Goal: Task Accomplishment & Management: Manage account settings

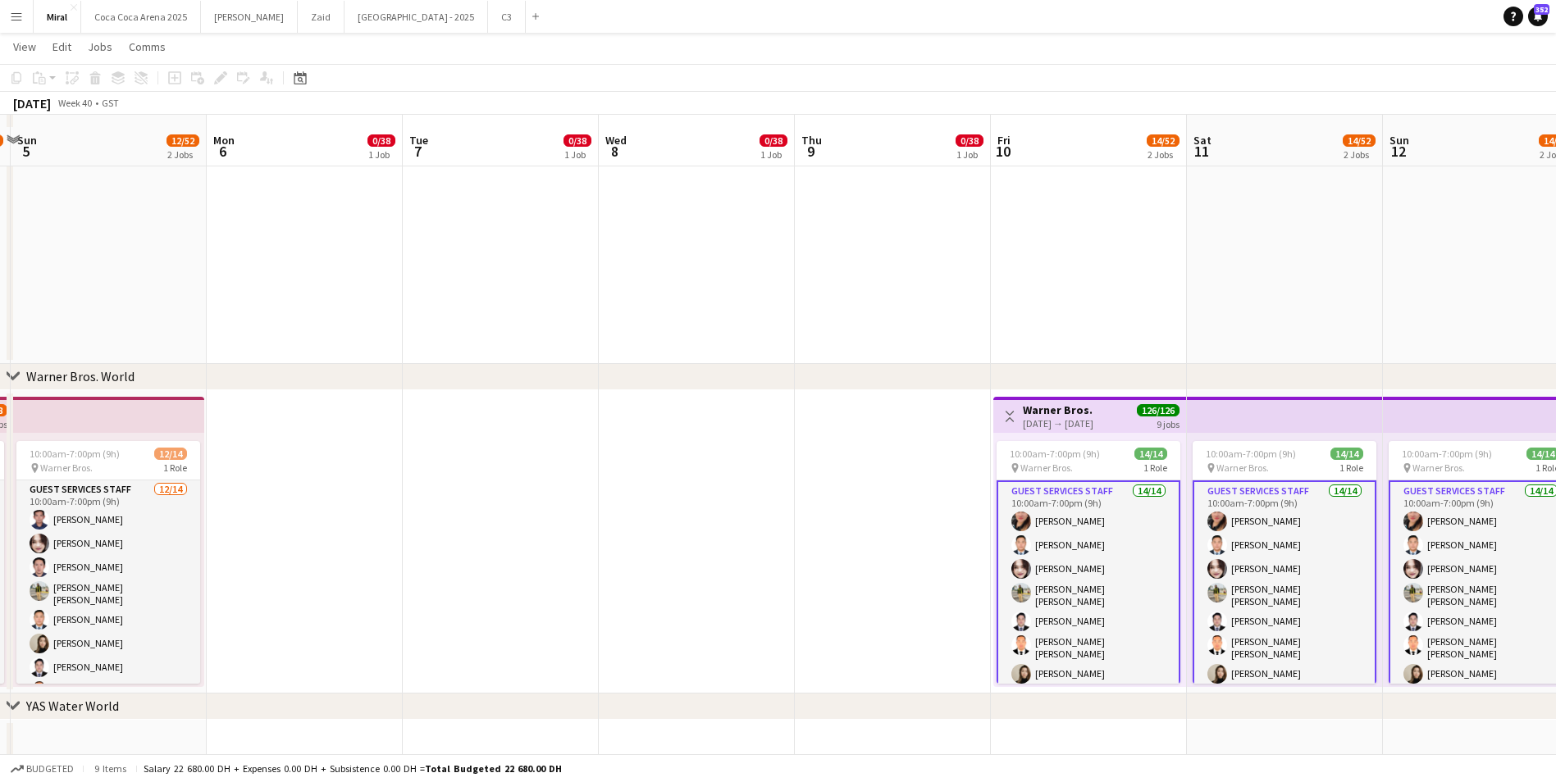
scroll to position [1177, 0]
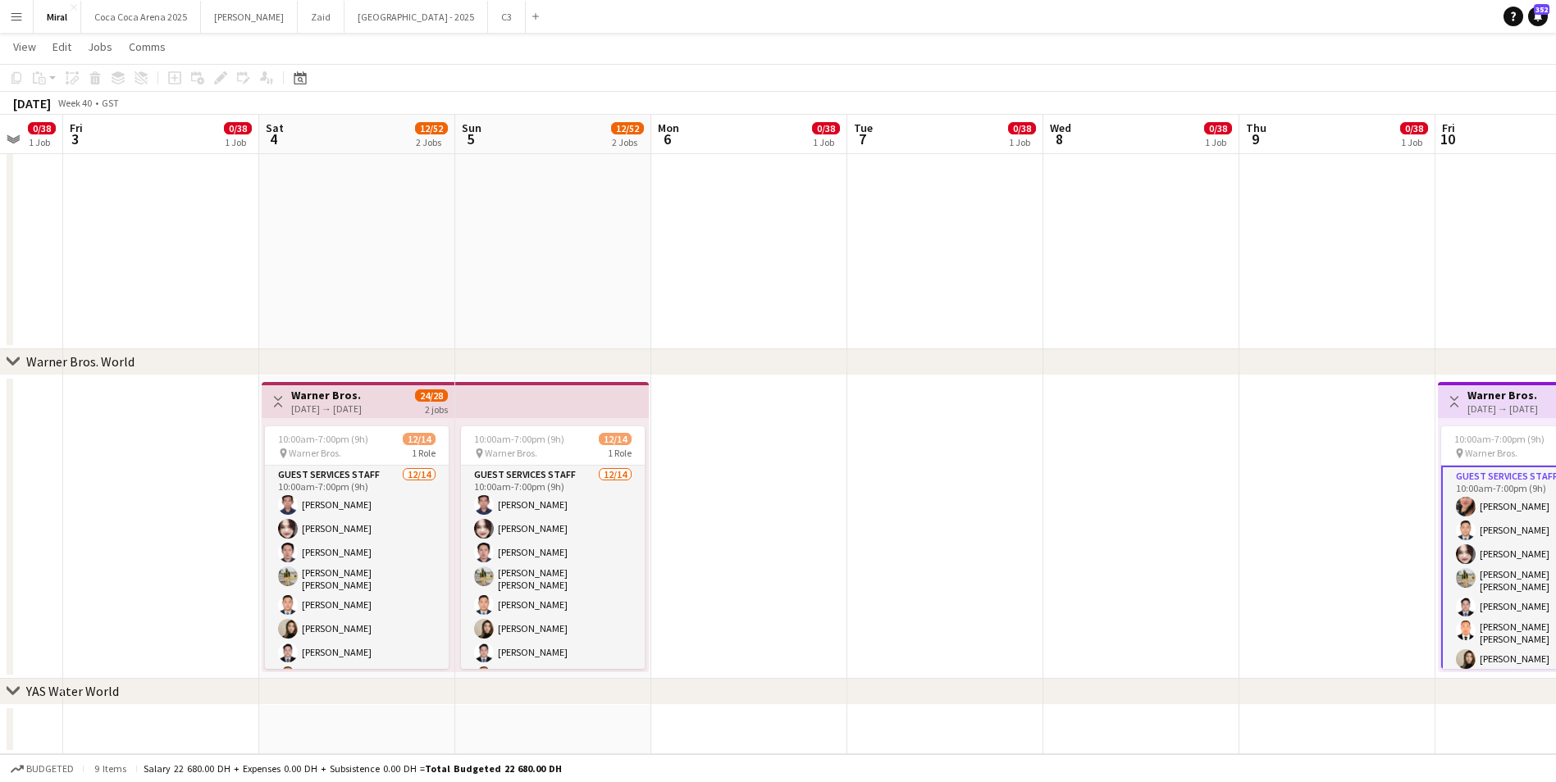
drag, startPoint x: 582, startPoint y: 471, endPoint x: 1030, endPoint y: 476, distance: 447.8
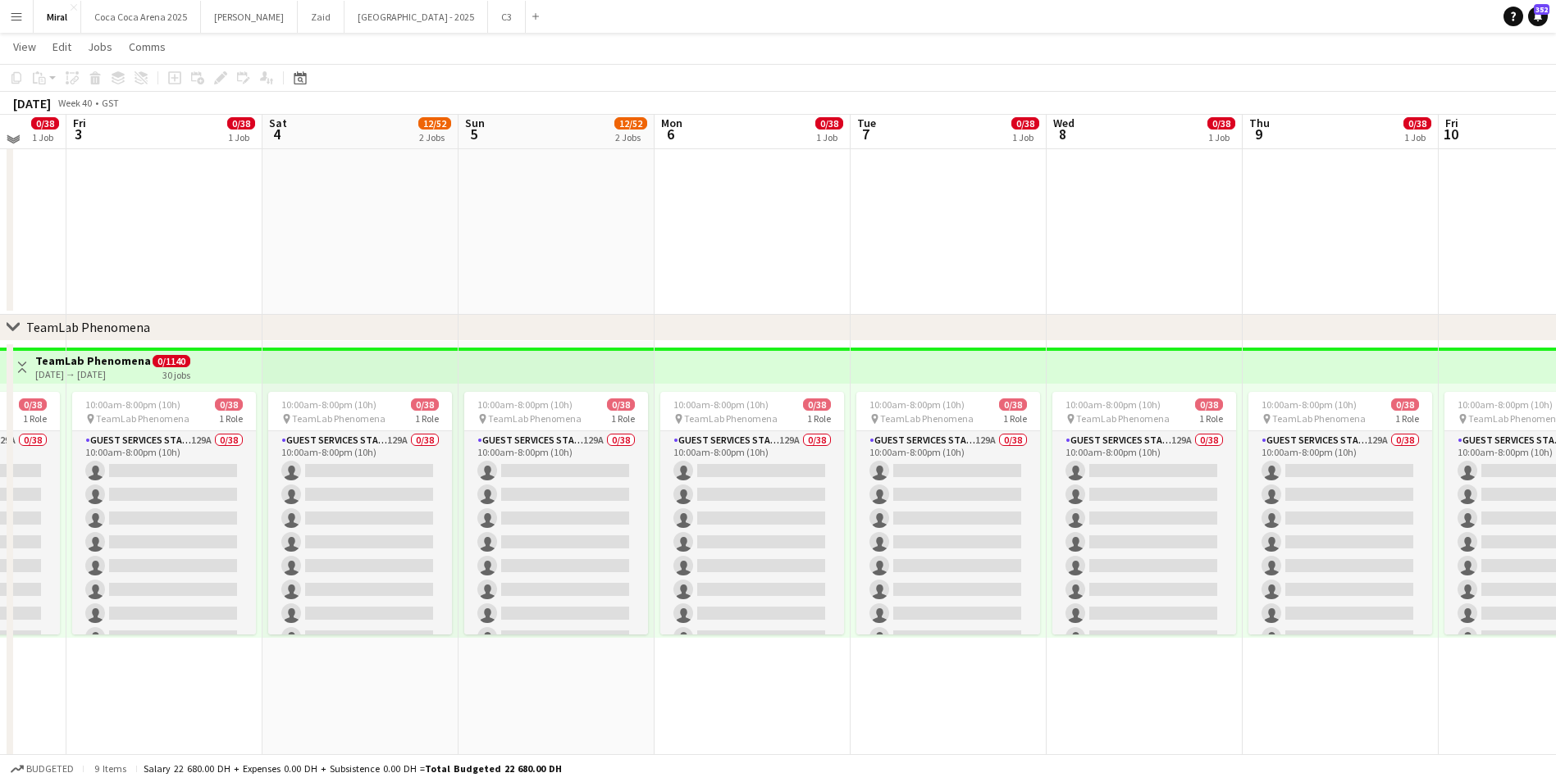
scroll to position [29, 0]
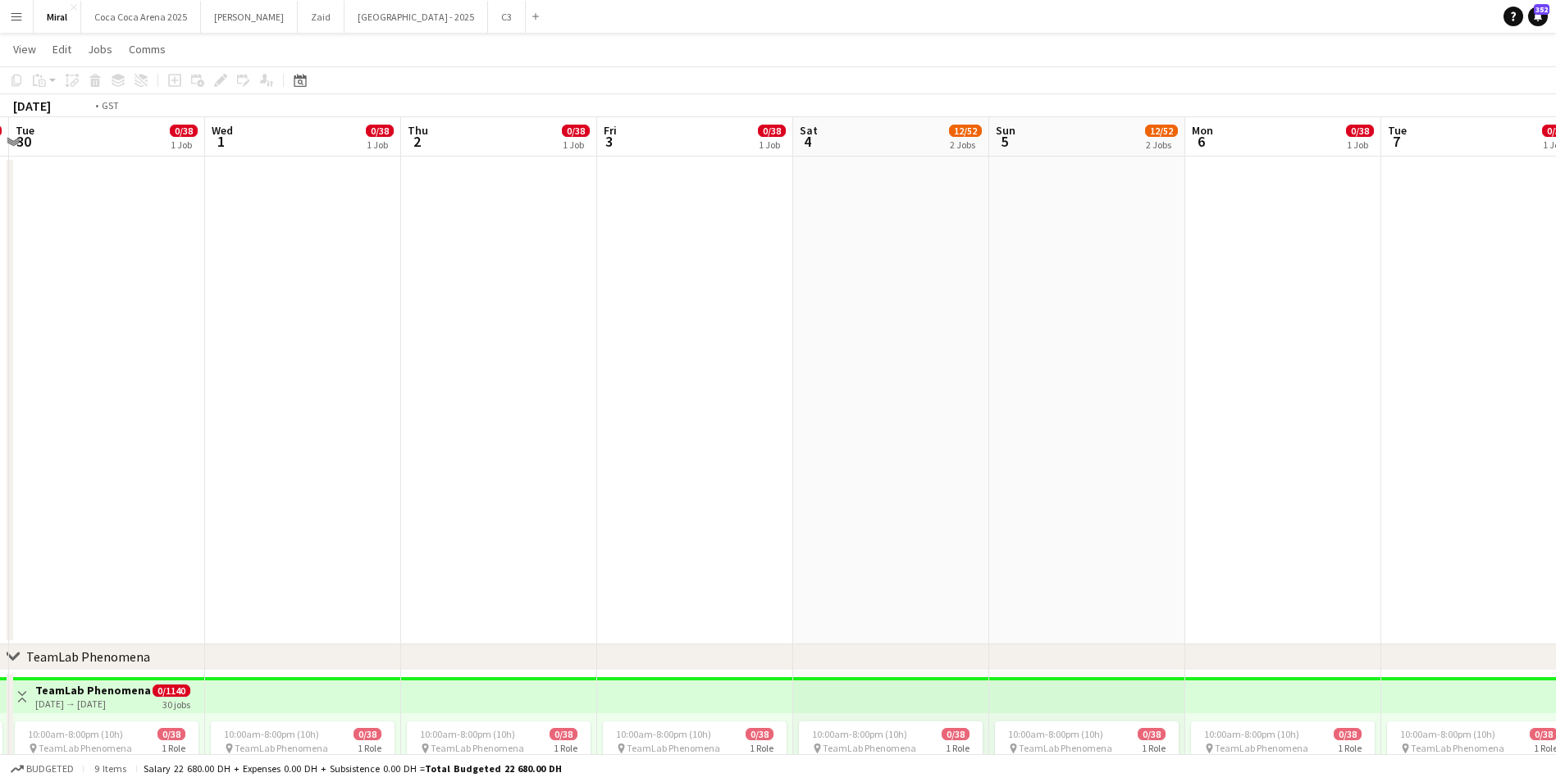
drag, startPoint x: 708, startPoint y: 481, endPoint x: 1270, endPoint y: 498, distance: 562.8
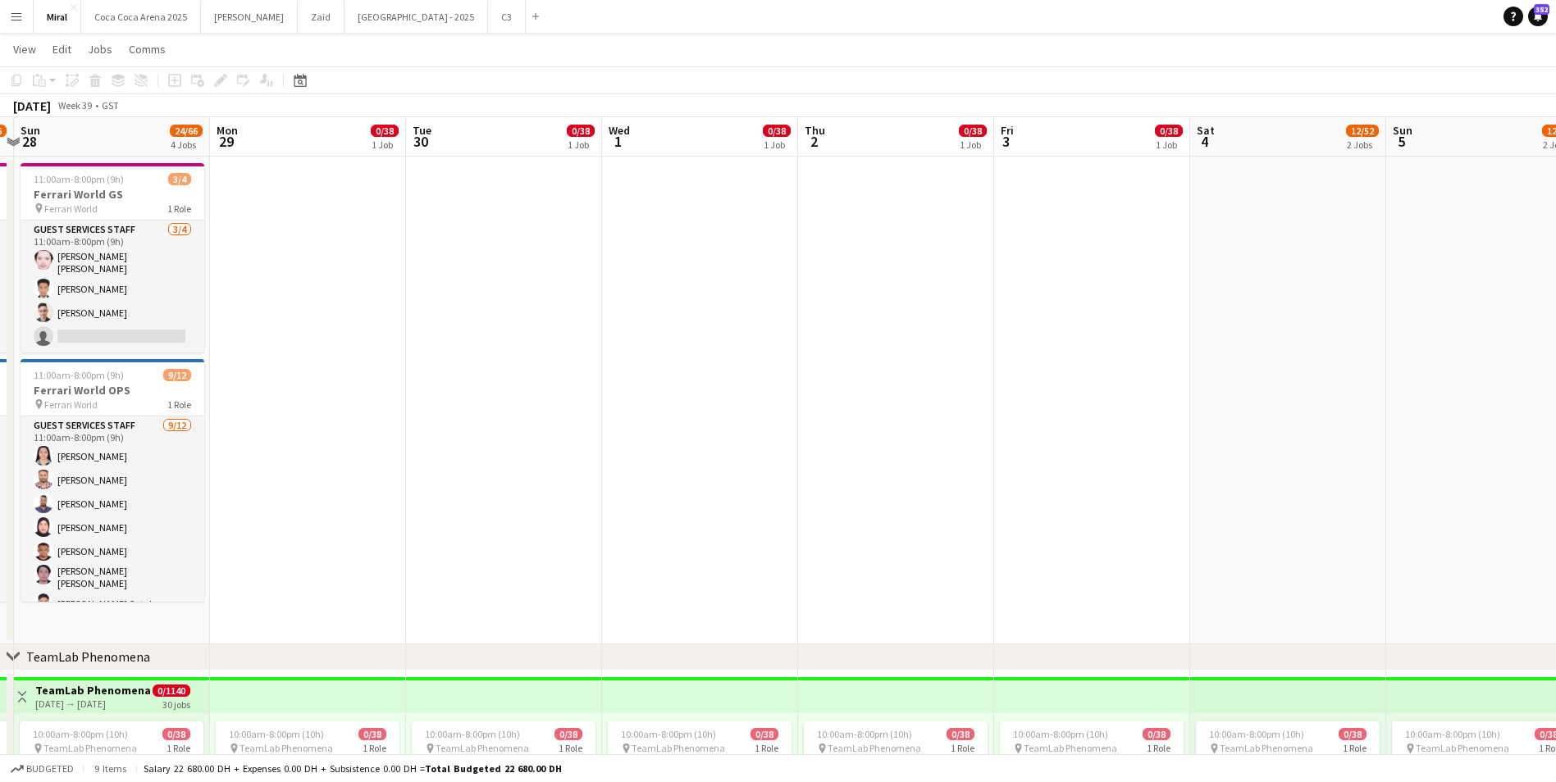
scroll to position [0, 367]
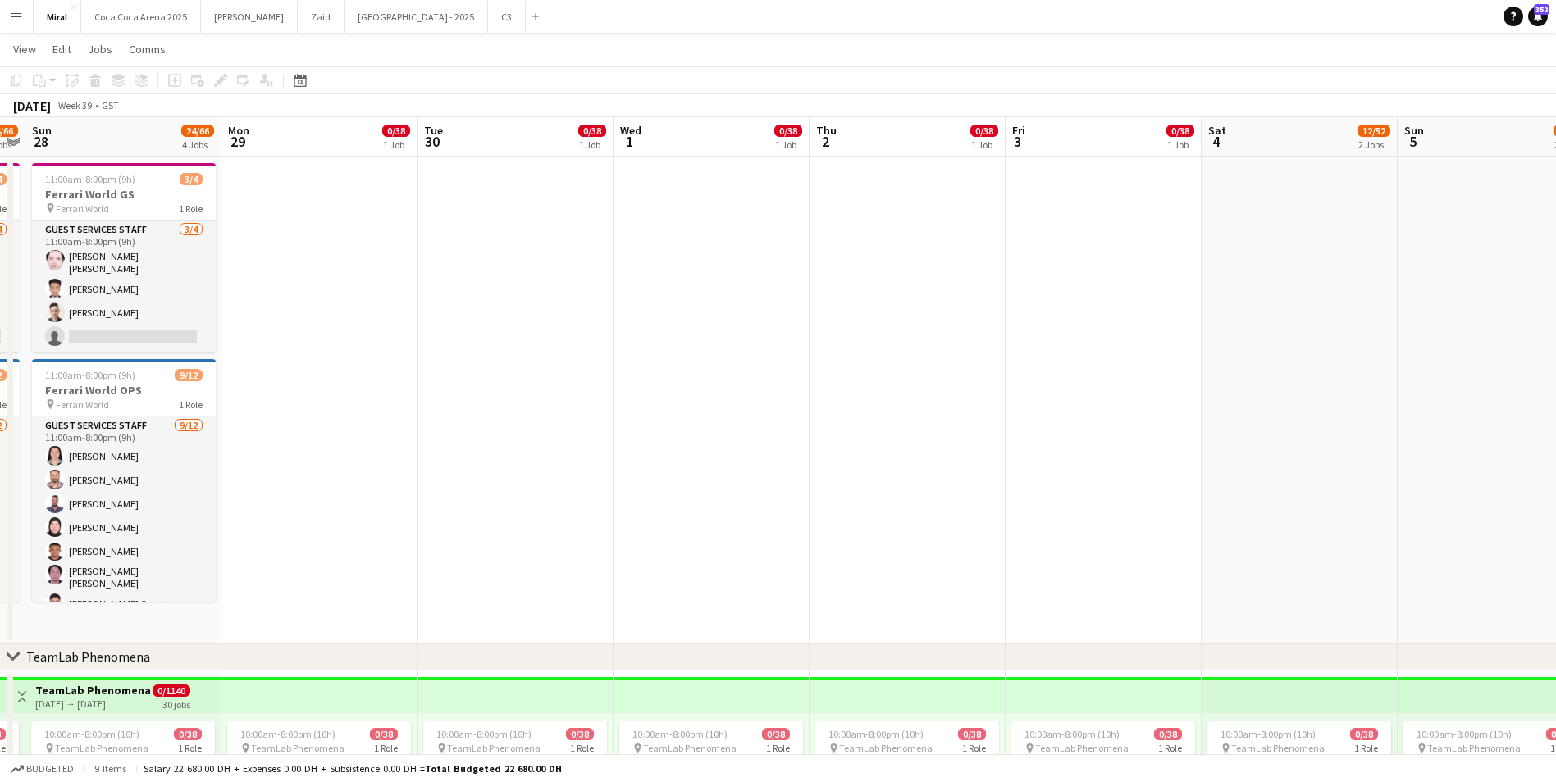
drag, startPoint x: 664, startPoint y: 513, endPoint x: 1264, endPoint y: 498, distance: 599.6
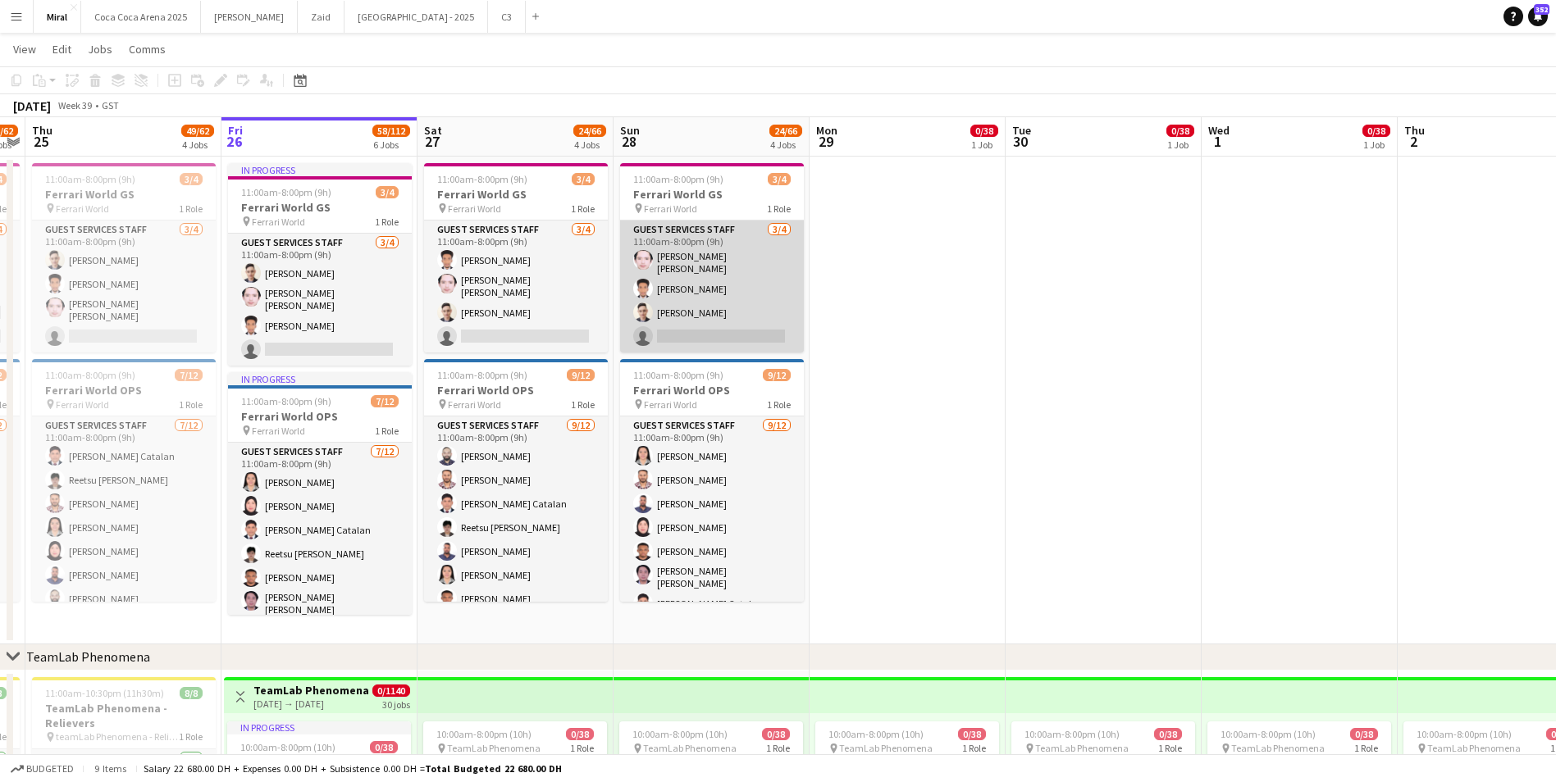
click at [745, 303] on app-card-role "Guest Services Staff [DATE] 11:00am-8:00pm (9h) [PERSON_NAME] [PERSON_NAME] [PE…" at bounding box center [712, 287] width 184 height 132
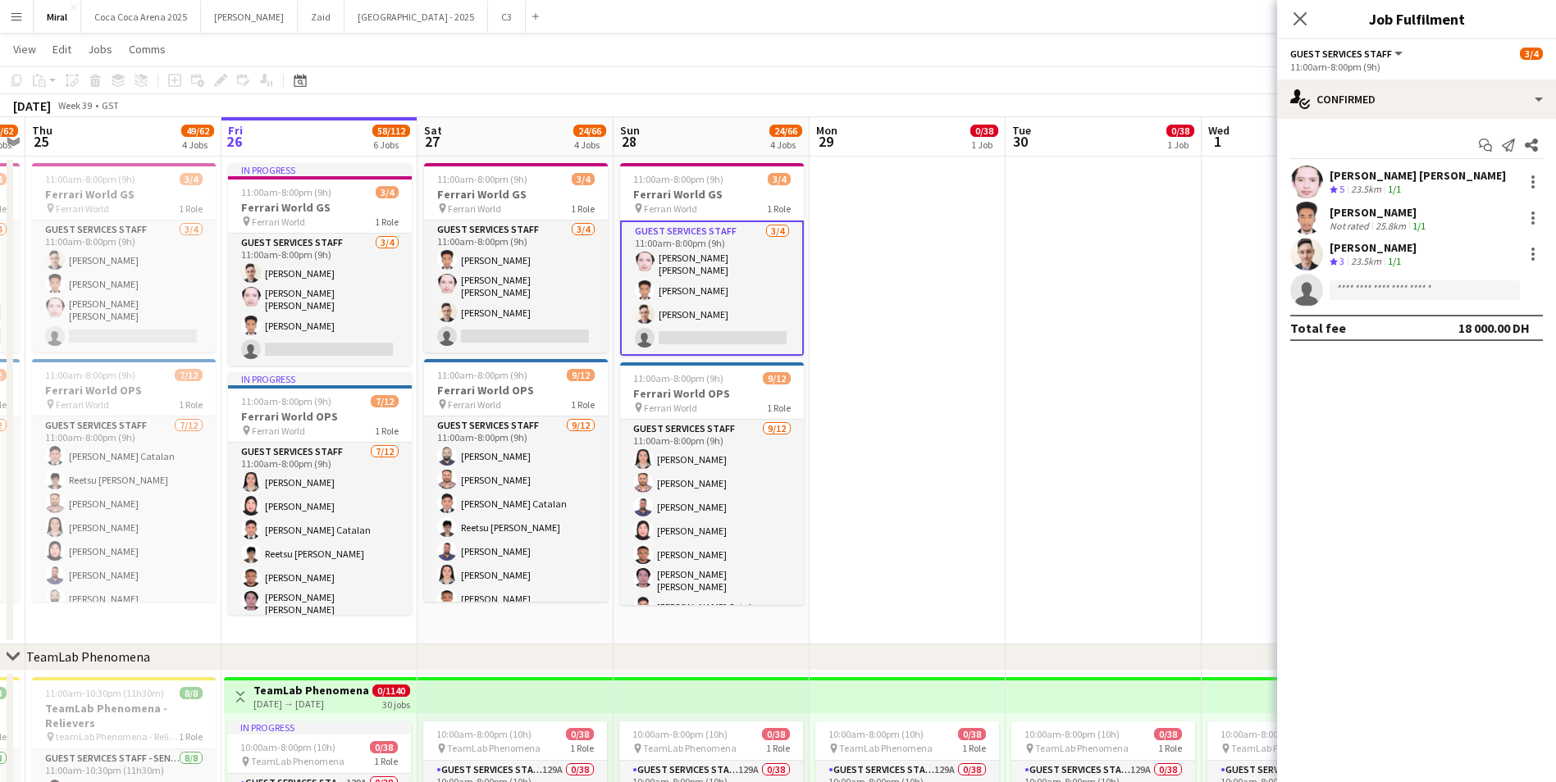
click at [1368, 247] on div "[PERSON_NAME]" at bounding box center [1372, 247] width 87 height 15
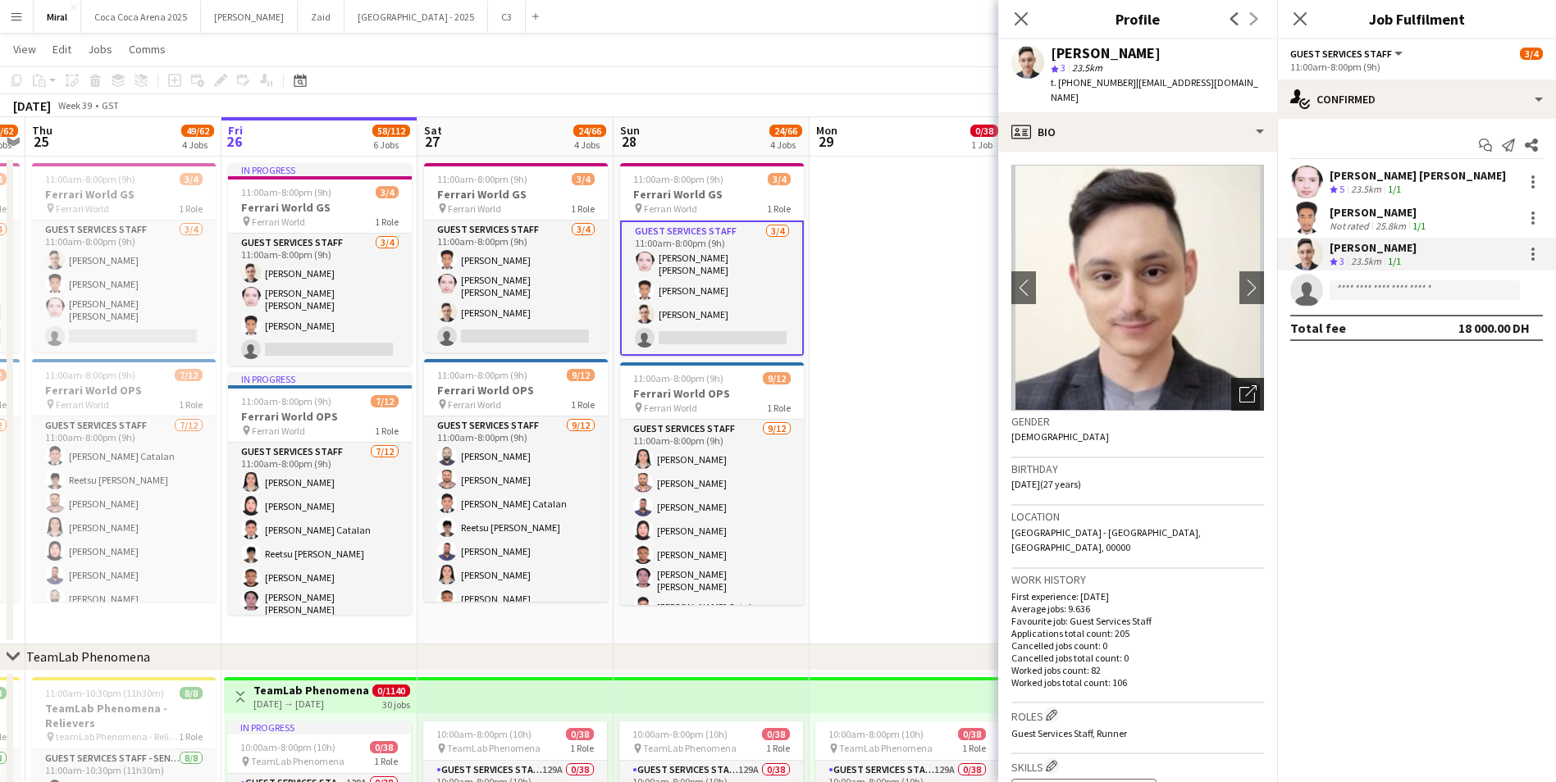
click at [1239, 385] on icon "Open photos pop-in" at bounding box center [1247, 393] width 17 height 17
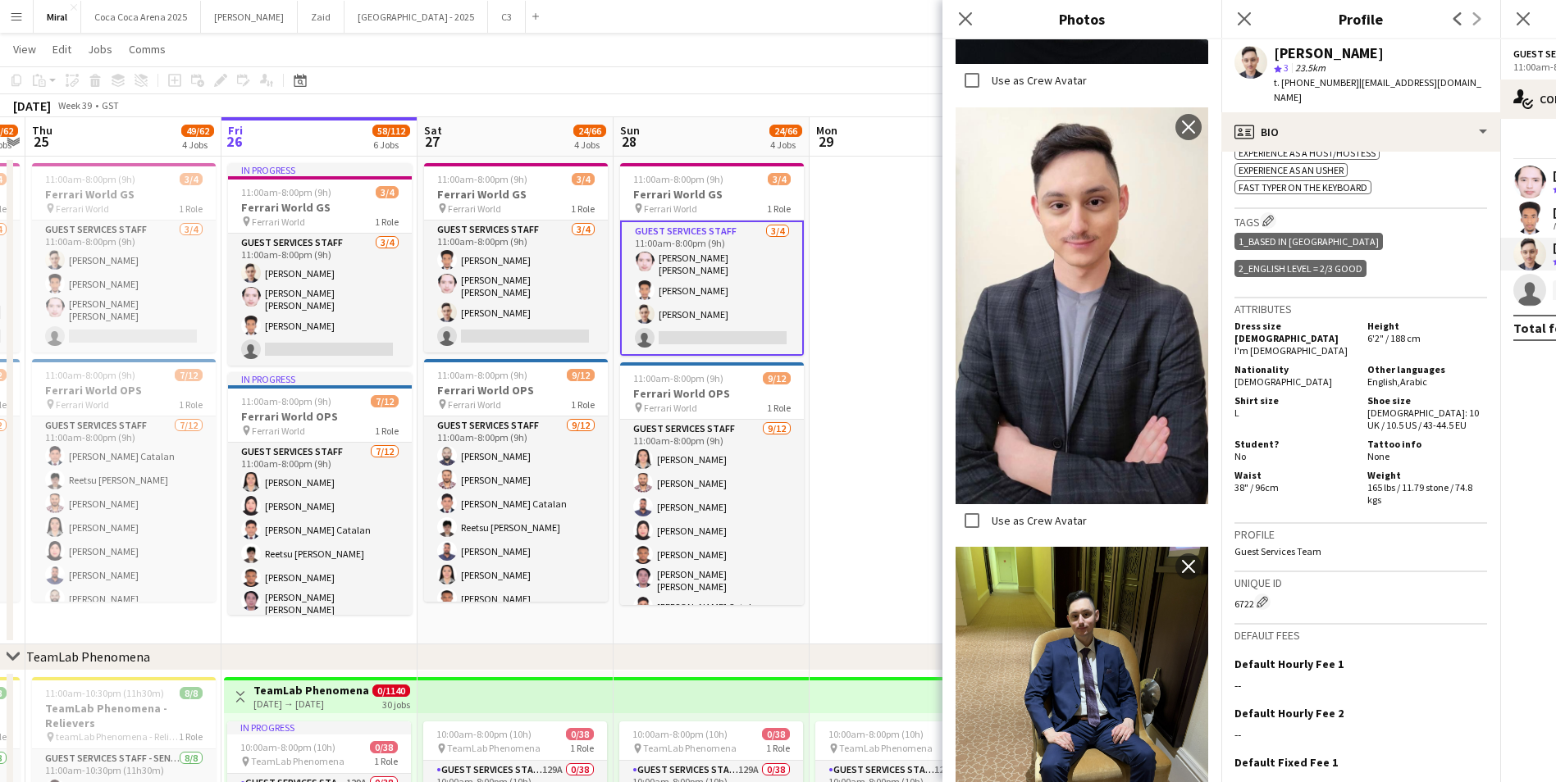
scroll to position [722, 0]
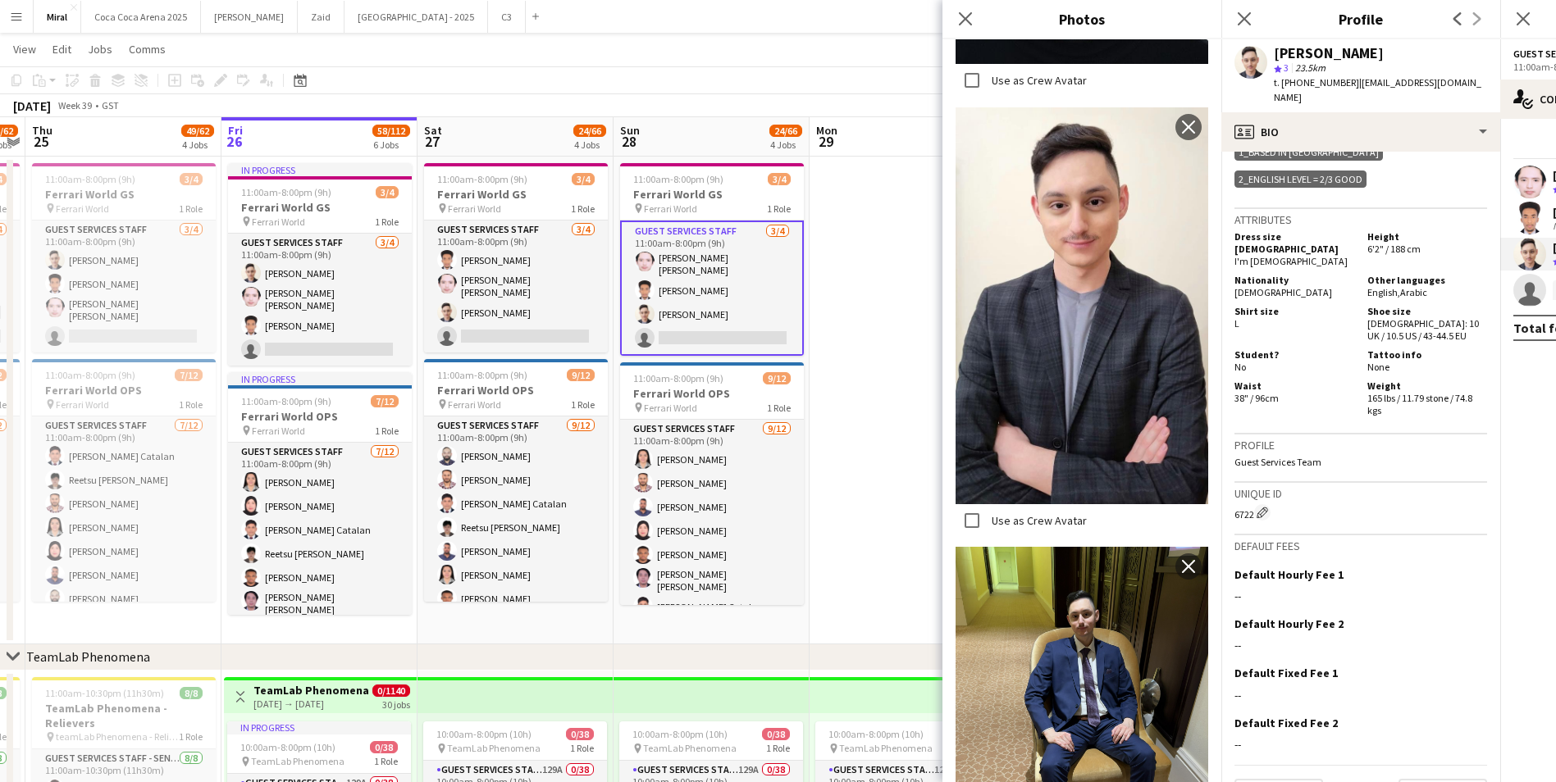
click at [903, 638] on app-date-cell at bounding box center [907, 401] width 196 height 488
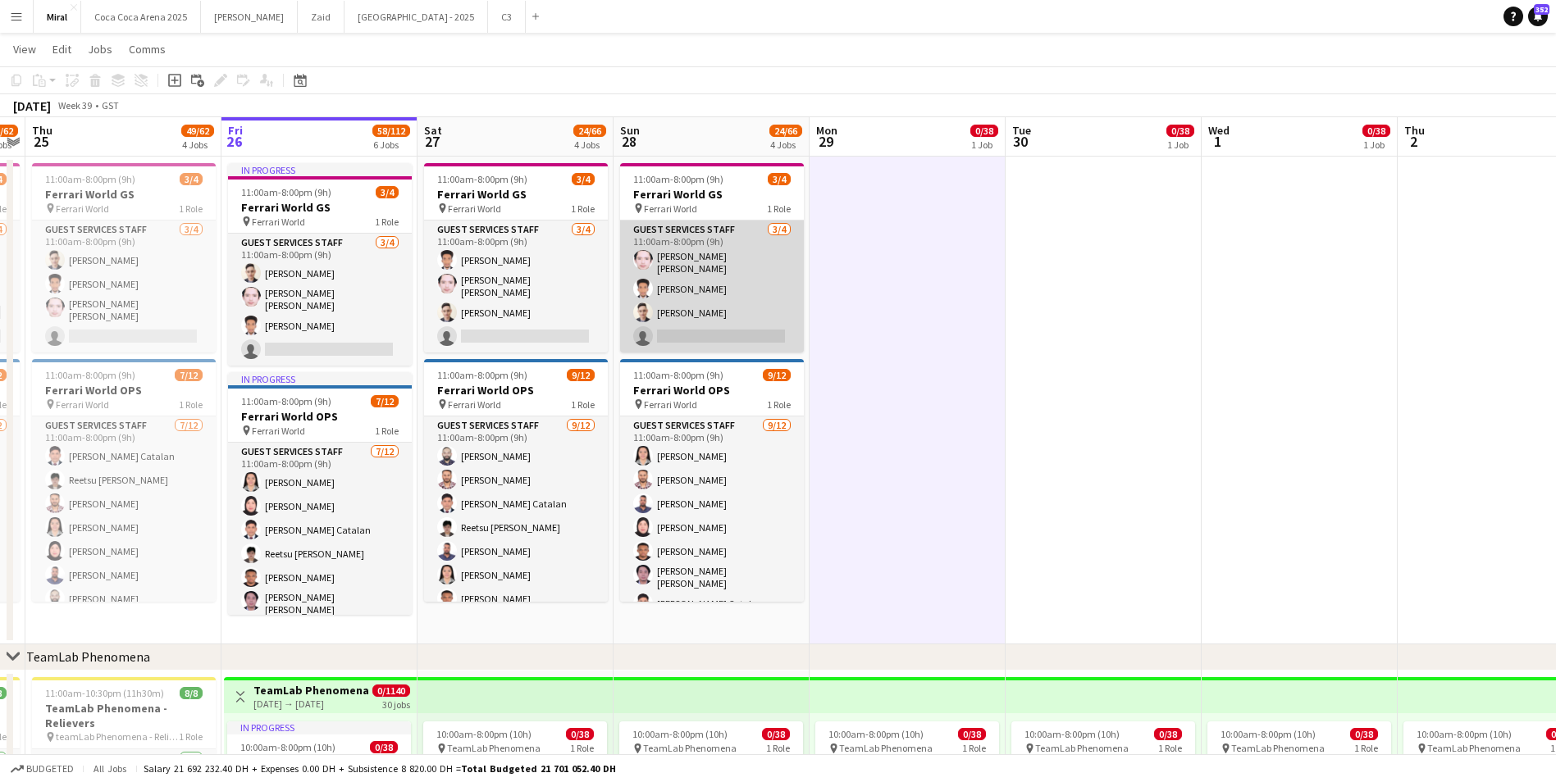
click at [731, 261] on app-card-role "Guest Services Staff [DATE] 11:00am-8:00pm (9h) [PERSON_NAME] [PERSON_NAME] [PE…" at bounding box center [712, 287] width 184 height 132
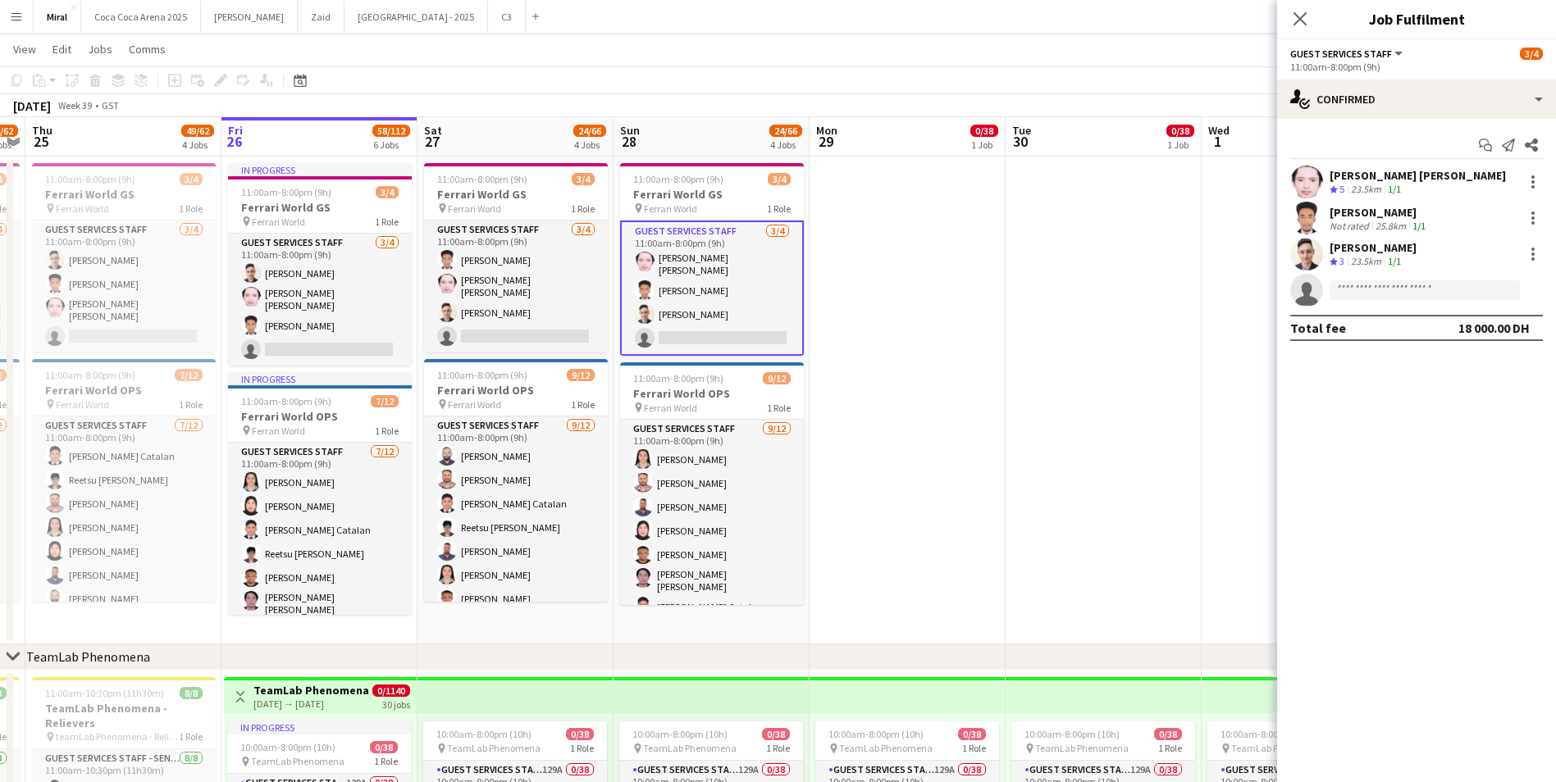
click at [1361, 175] on div "[PERSON_NAME] [PERSON_NAME]" at bounding box center [1417, 175] width 176 height 15
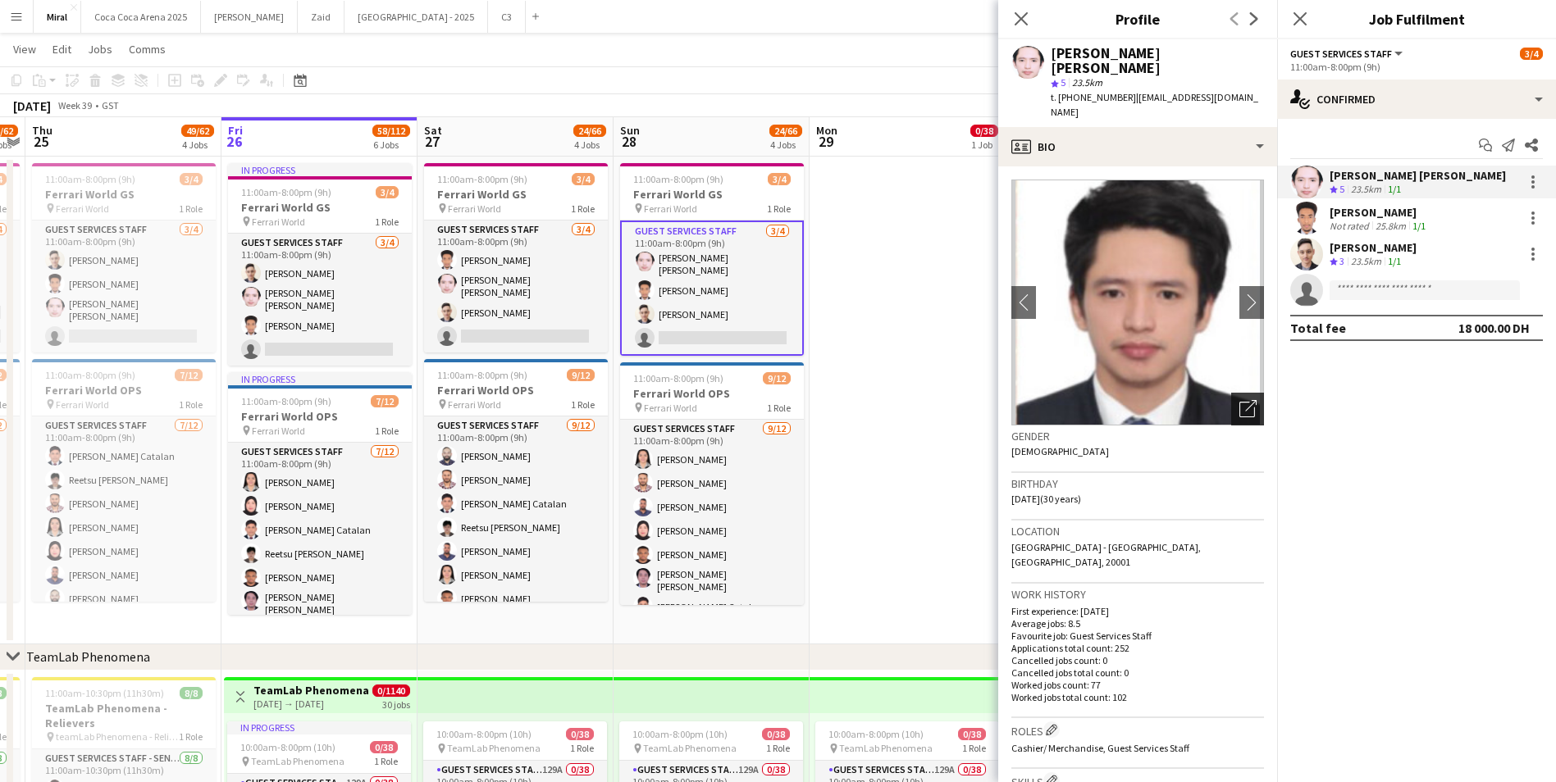
click at [1240, 400] on icon "Open photos pop-in" at bounding box center [1247, 408] width 17 height 17
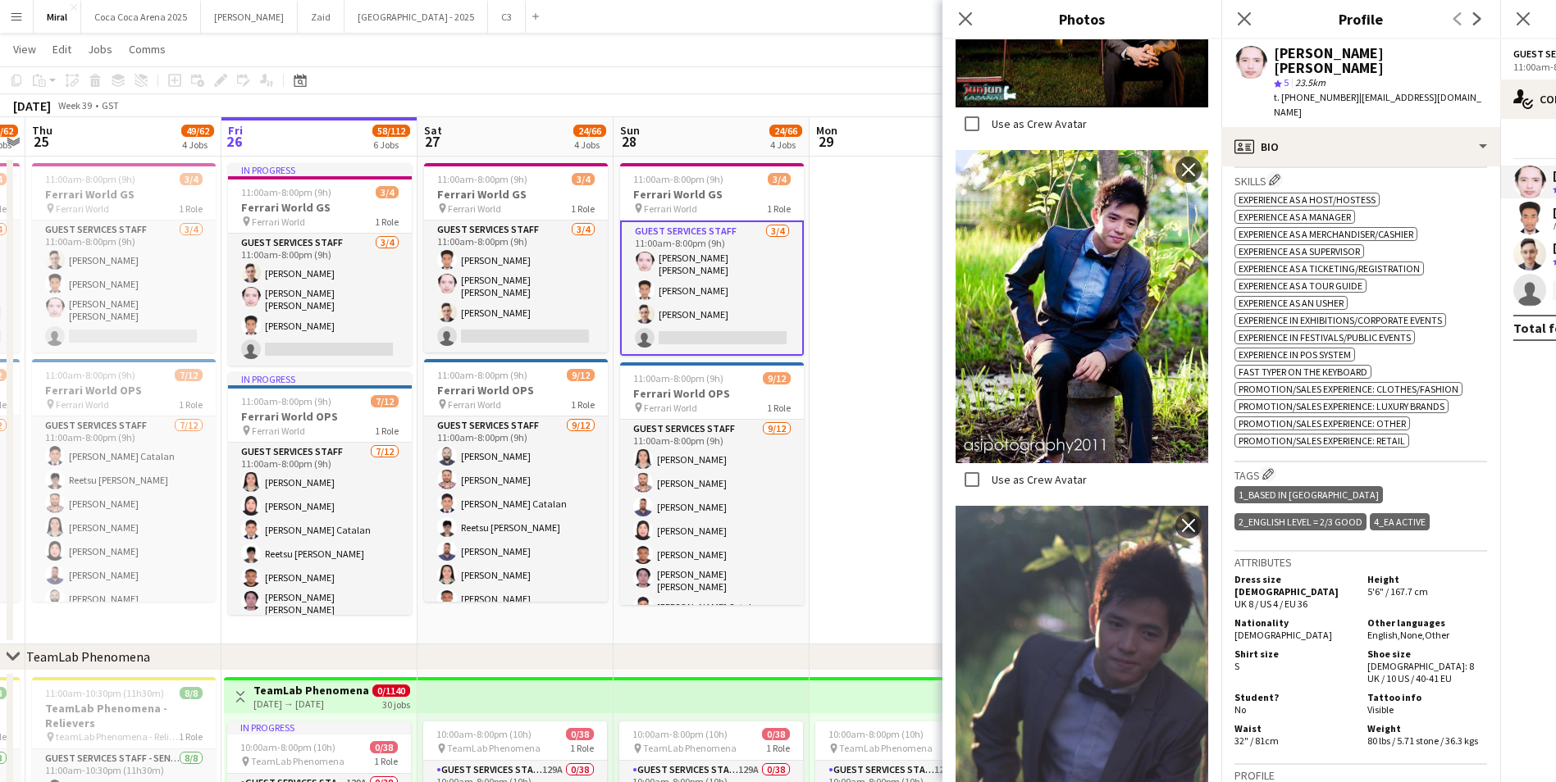
scroll to position [574, 0]
